Goal: Communication & Community: Answer question/provide support

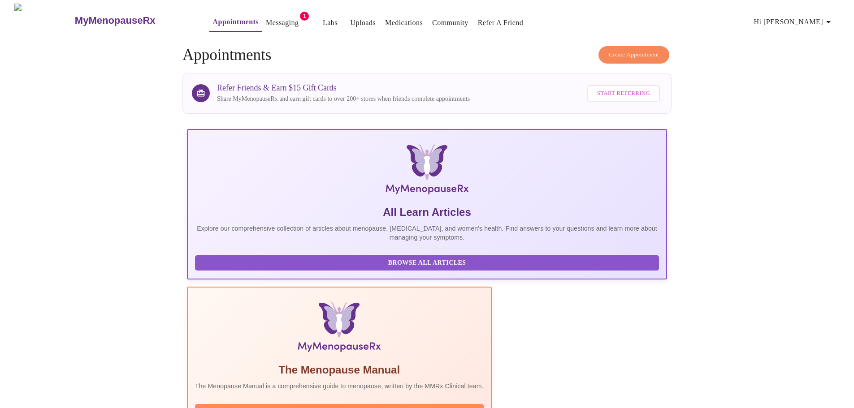
click at [266, 17] on link "Messaging" at bounding box center [282, 23] width 33 height 13
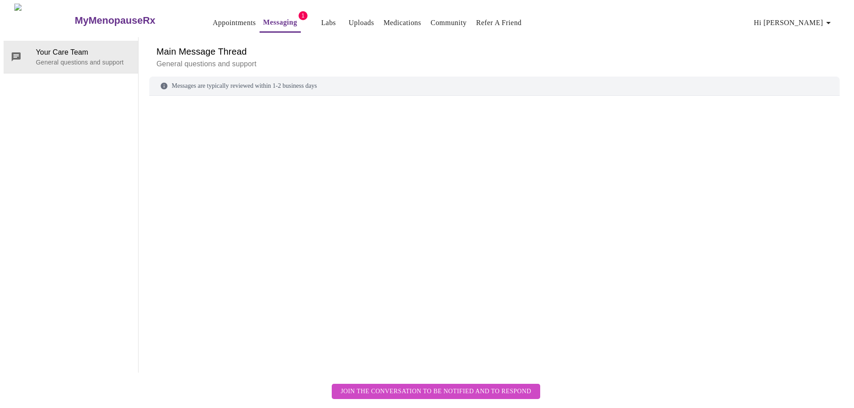
scroll to position [34, 0]
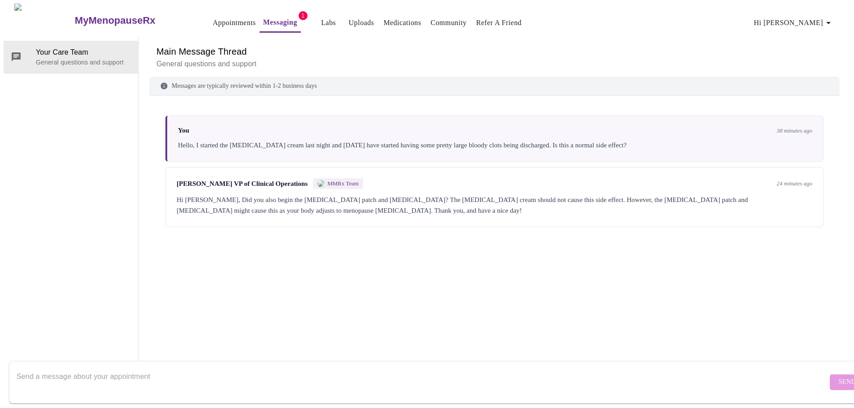
click at [120, 368] on textarea "Send a message about your appointment" at bounding box center [422, 382] width 811 height 29
type textarea "Not the patch yet, but I did start the [MEDICAL_DATA]."
click at [838, 377] on span "Send" at bounding box center [846, 382] width 17 height 11
